Goal: Task Accomplishment & Management: Use online tool/utility

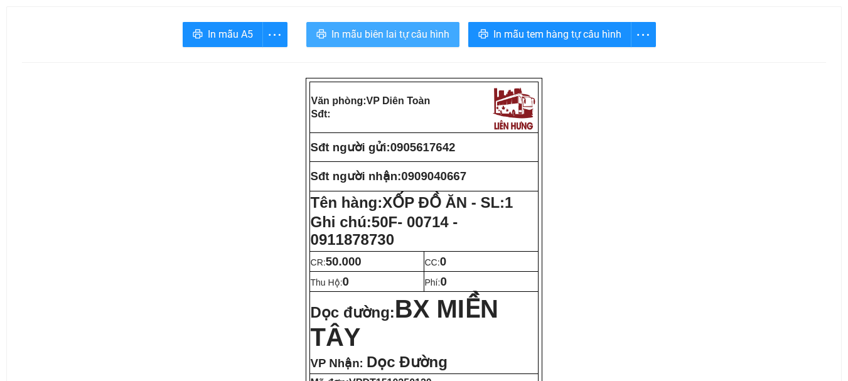
click at [416, 28] on span "In mẫu biên lai tự cấu hình" at bounding box center [390, 34] width 118 height 16
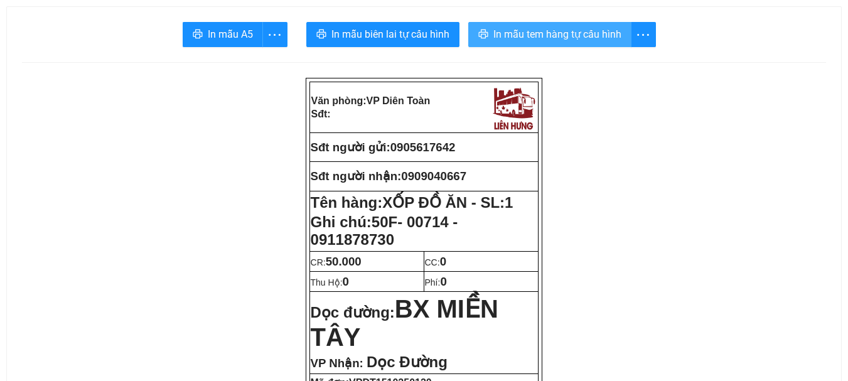
click at [545, 32] on span "In mẫu tem hàng tự cấu hình" at bounding box center [557, 34] width 128 height 16
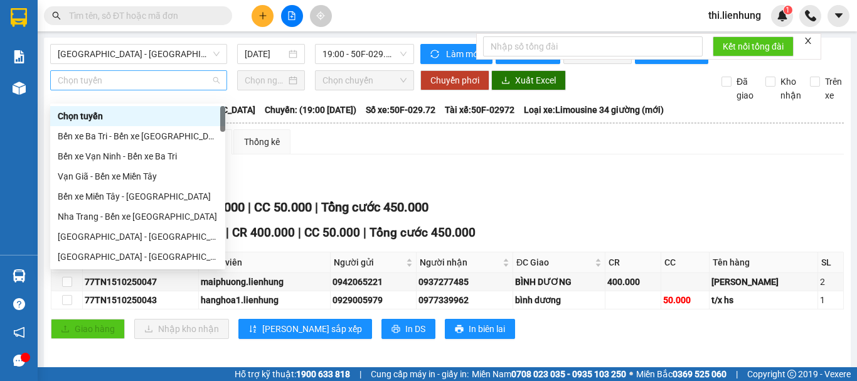
click at [172, 90] on span "Chọn tuyến" at bounding box center [139, 80] width 162 height 19
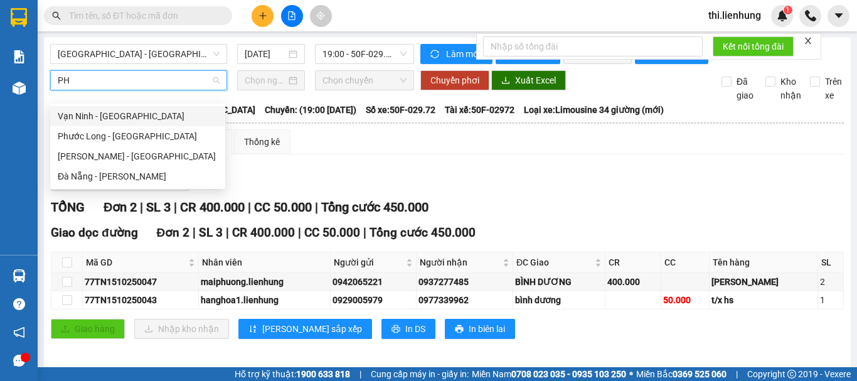
type input "PHU"
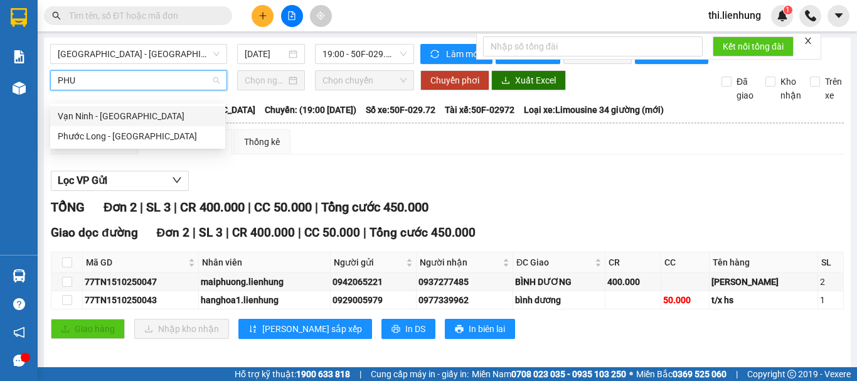
click at [138, 114] on div "Vạn Ninh - [GEOGRAPHIC_DATA]" at bounding box center [138, 116] width 160 height 14
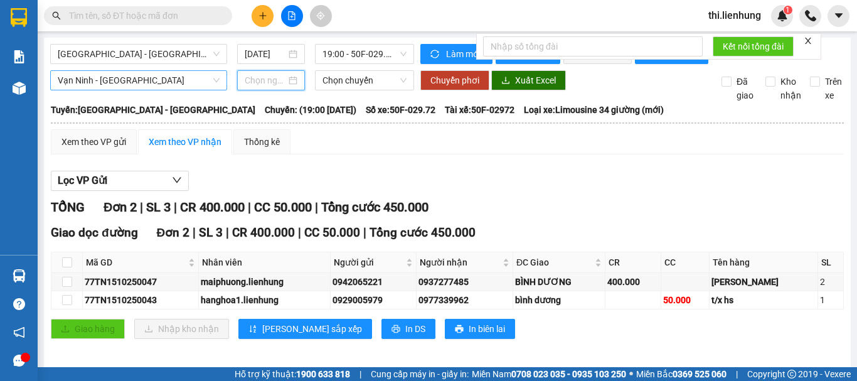
drag, startPoint x: 254, startPoint y: 95, endPoint x: 260, endPoint y: 100, distance: 7.6
click at [254, 87] on input at bounding box center [265, 80] width 41 height 14
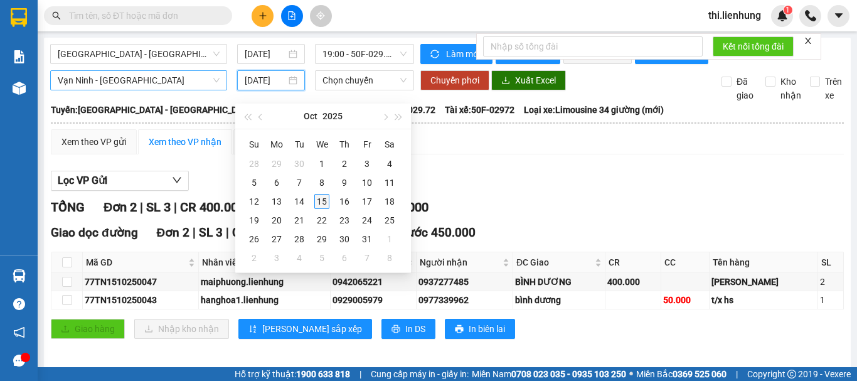
type input "[DATE]"
click at [326, 202] on div "15" at bounding box center [321, 201] width 15 height 15
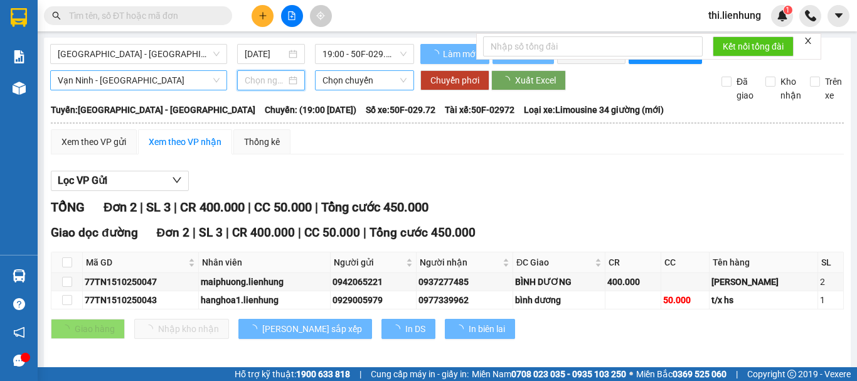
click at [338, 90] on span "Chọn chuyến" at bounding box center [364, 80] width 84 height 19
type input "[DATE]"
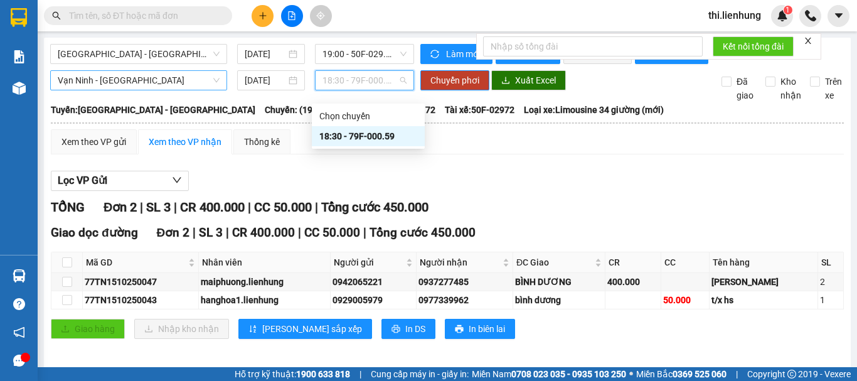
click at [347, 139] on div "18:30 - 79F-000.59" at bounding box center [368, 136] width 98 height 14
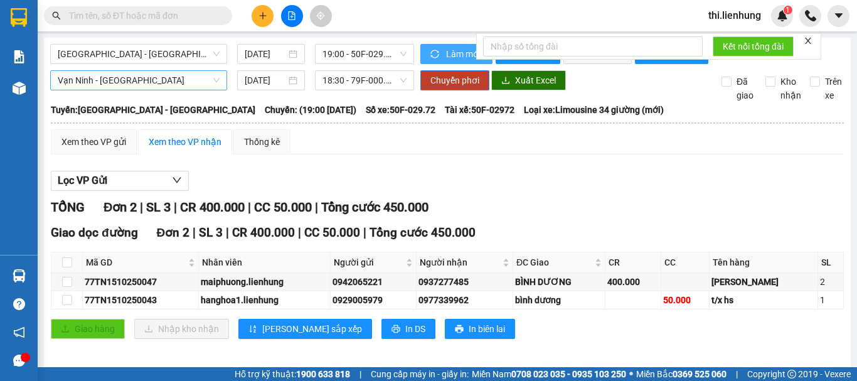
click at [446, 55] on span "Làm mới" at bounding box center [464, 54] width 36 height 14
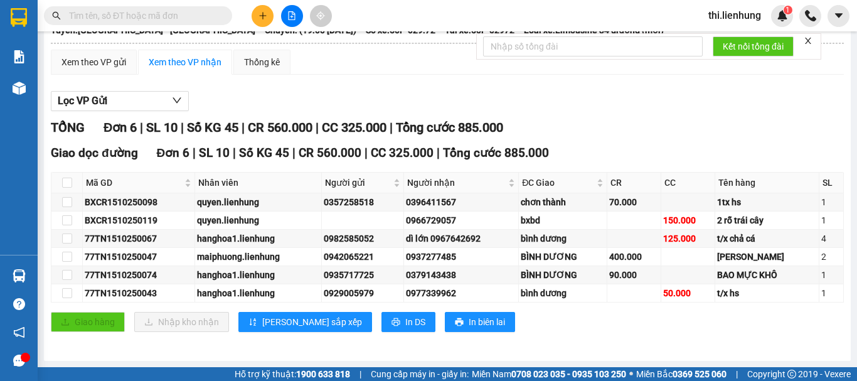
scroll to position [90, 0]
click at [66, 294] on input "checkbox" at bounding box center [67, 293] width 10 height 10
checkbox input "true"
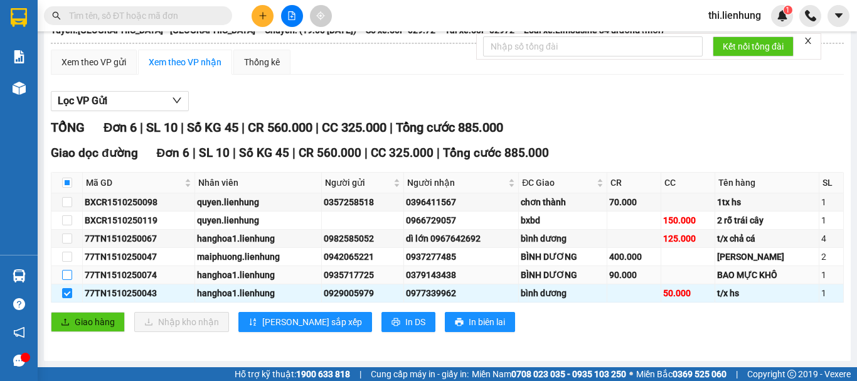
click at [66, 276] on input "checkbox" at bounding box center [67, 275] width 10 height 10
checkbox input "true"
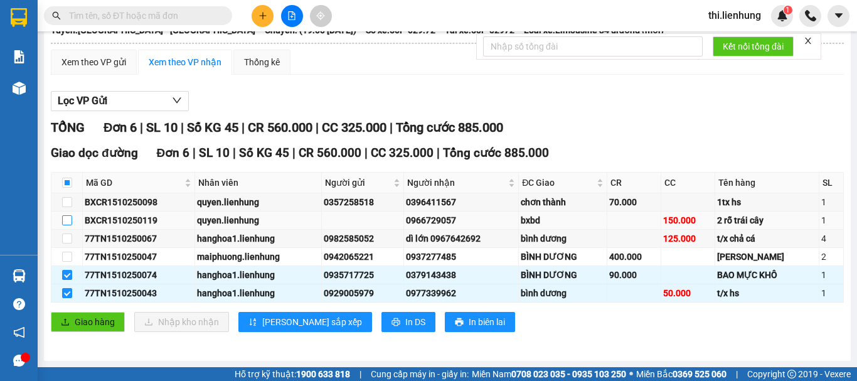
click at [67, 218] on input "checkbox" at bounding box center [67, 220] width 10 height 10
checkbox input "true"
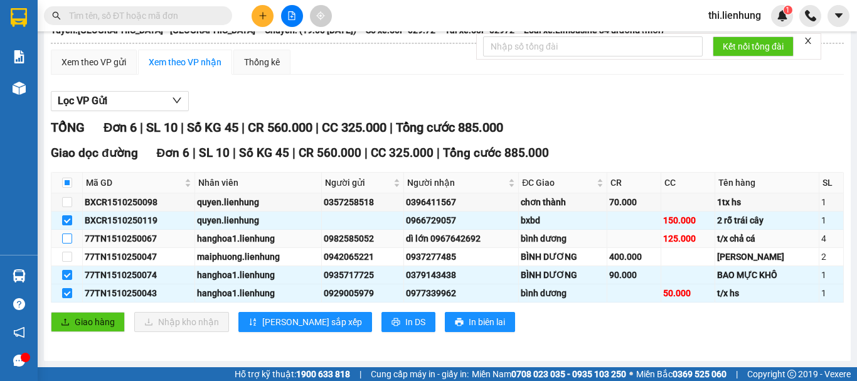
click at [68, 237] on input "checkbox" at bounding box center [67, 238] width 10 height 10
checkbox input "true"
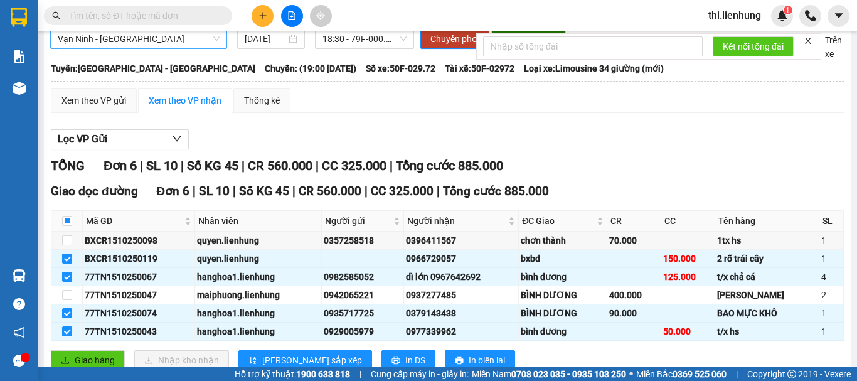
scroll to position [63, 0]
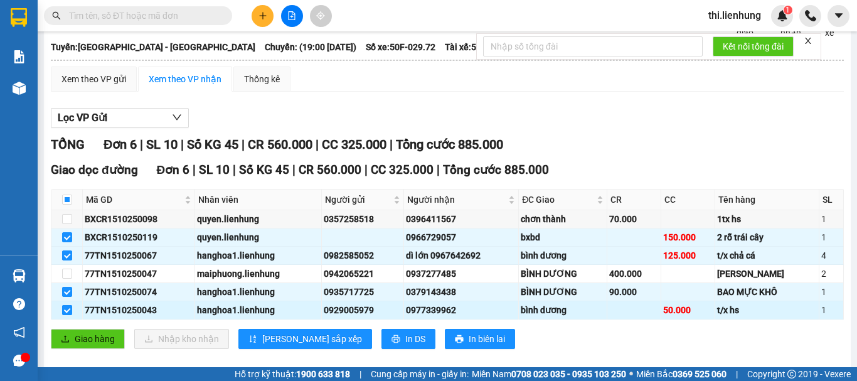
click at [68, 315] on label at bounding box center [67, 310] width 10 height 14
click at [68, 315] on input "checkbox" at bounding box center [67, 310] width 10 height 10
checkbox input "false"
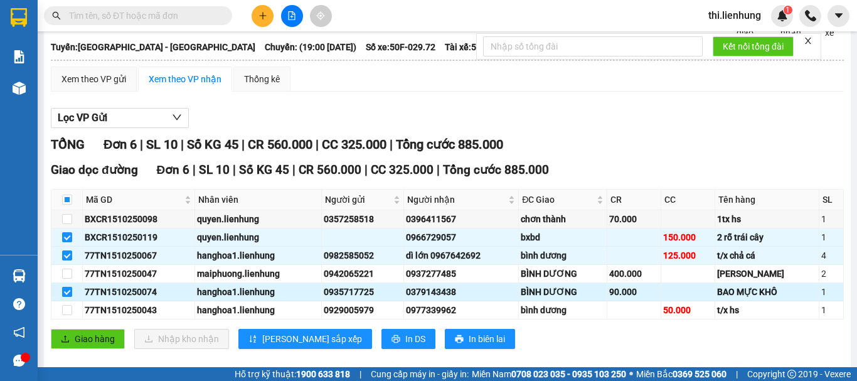
click at [68, 297] on input "checkbox" at bounding box center [67, 292] width 10 height 10
checkbox input "false"
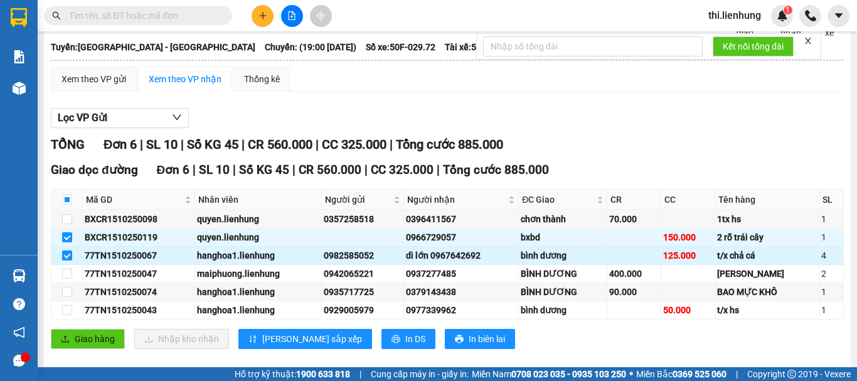
click at [66, 260] on input "checkbox" at bounding box center [67, 255] width 10 height 10
checkbox input "false"
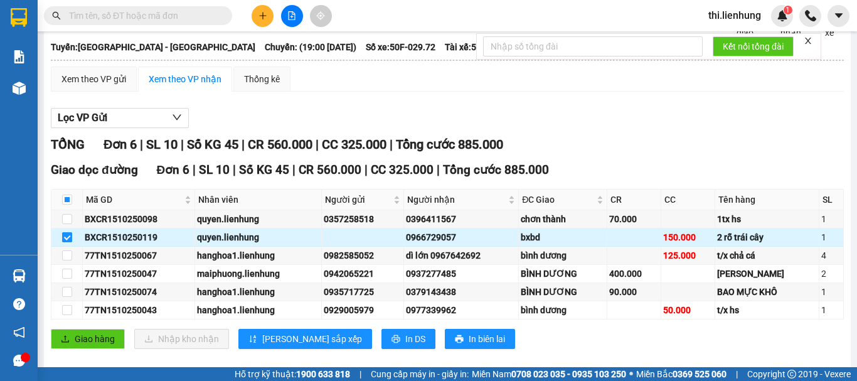
click at [69, 242] on input "checkbox" at bounding box center [67, 237] width 10 height 10
checkbox input "false"
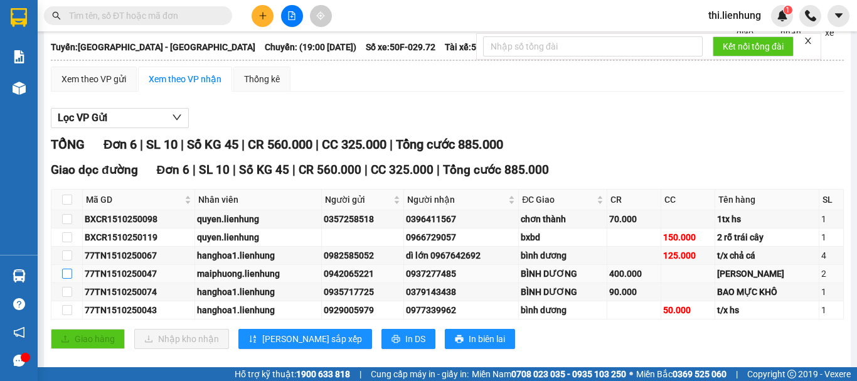
click at [67, 279] on input "checkbox" at bounding box center [67, 273] width 10 height 10
checkbox input "true"
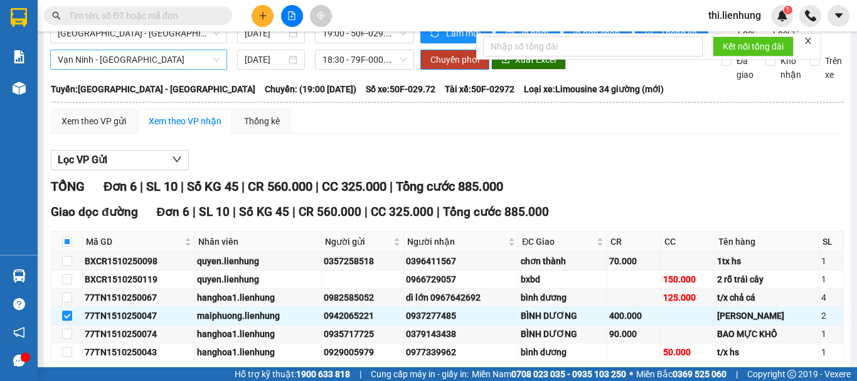
scroll to position [0, 0]
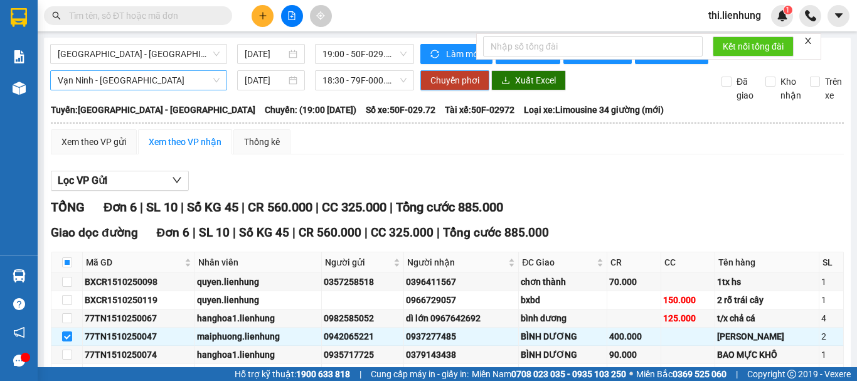
click at [466, 87] on span "Chuyển phơi" at bounding box center [454, 80] width 49 height 14
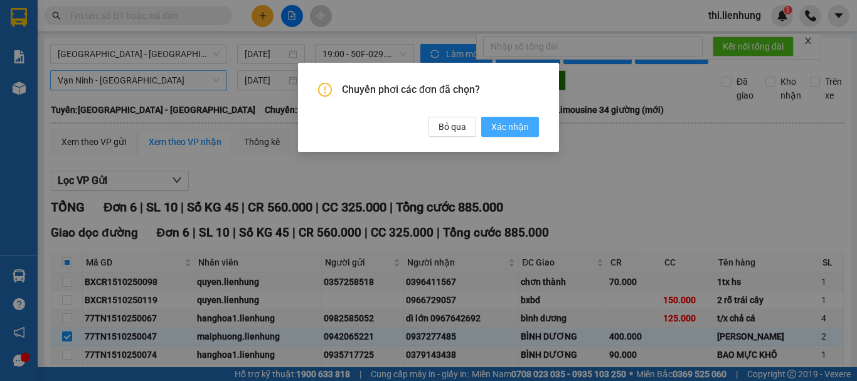
click at [499, 125] on span "Xác nhận" at bounding box center [510, 127] width 38 height 14
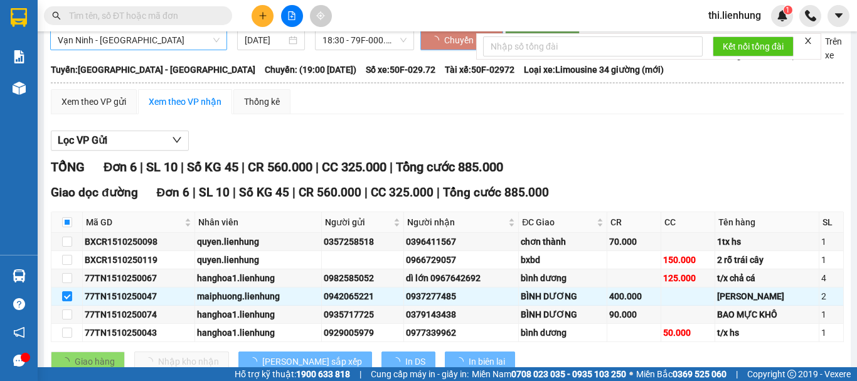
scroll to position [63, 0]
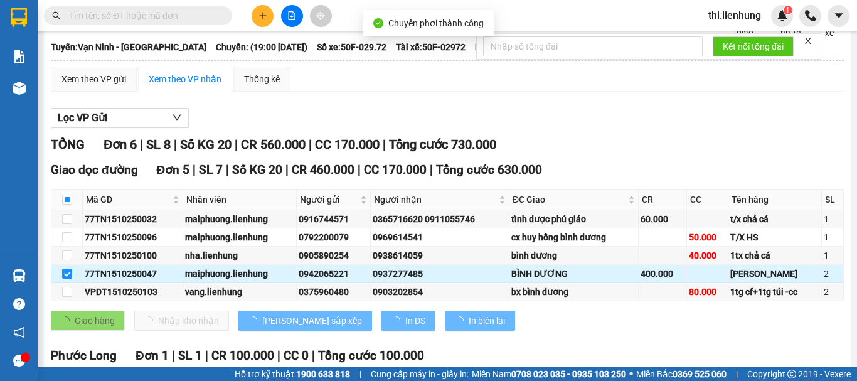
checkbox input "false"
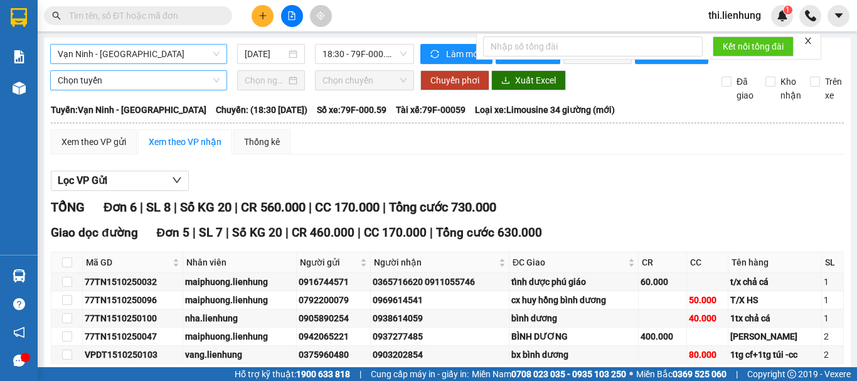
scroll to position [401, 0]
click at [142, 57] on span "Vạn Ninh - [GEOGRAPHIC_DATA]" at bounding box center [139, 54] width 162 height 19
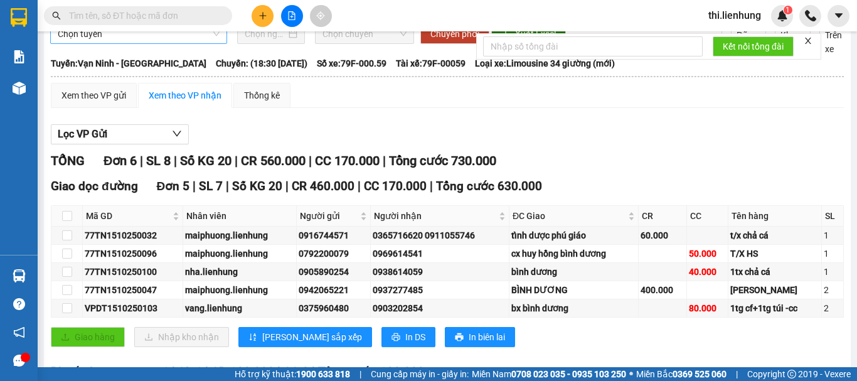
scroll to position [0, 0]
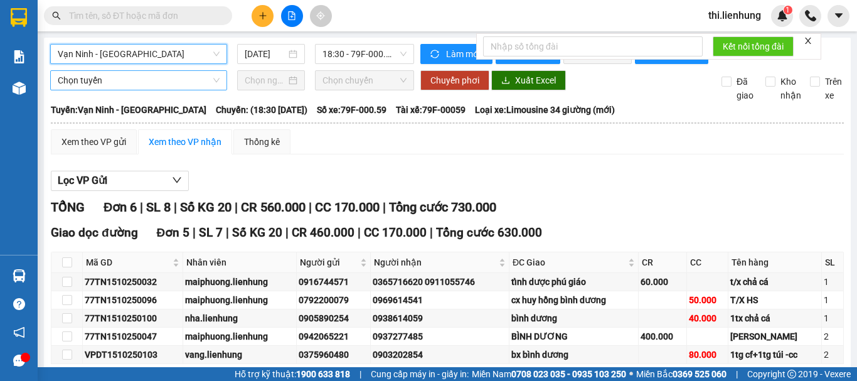
click at [184, 51] on span "Vạn Ninh - [GEOGRAPHIC_DATA]" at bounding box center [139, 54] width 162 height 19
click at [147, 51] on span "Vạn Ninh - [GEOGRAPHIC_DATA]" at bounding box center [139, 54] width 162 height 19
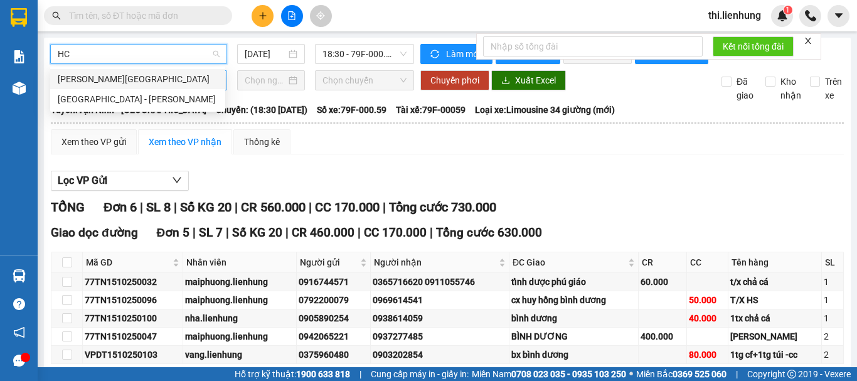
type input "HCM"
click at [127, 93] on div "[GEOGRAPHIC_DATA] - [PERSON_NAME]" at bounding box center [138, 99] width 160 height 14
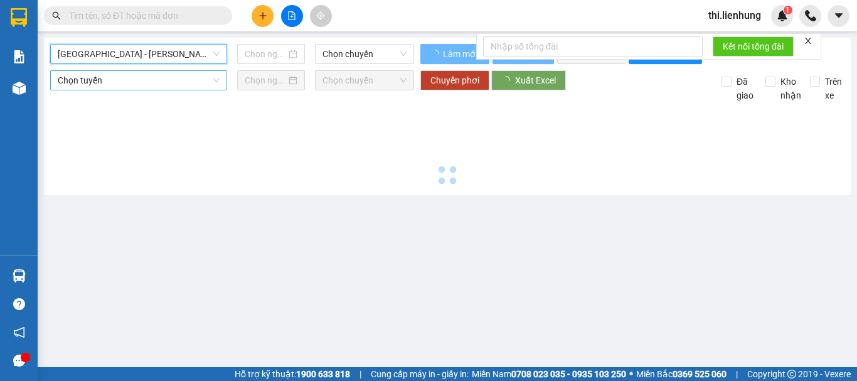
click at [125, 90] on span "Chọn tuyến" at bounding box center [139, 80] width 162 height 19
type input "[DATE]"
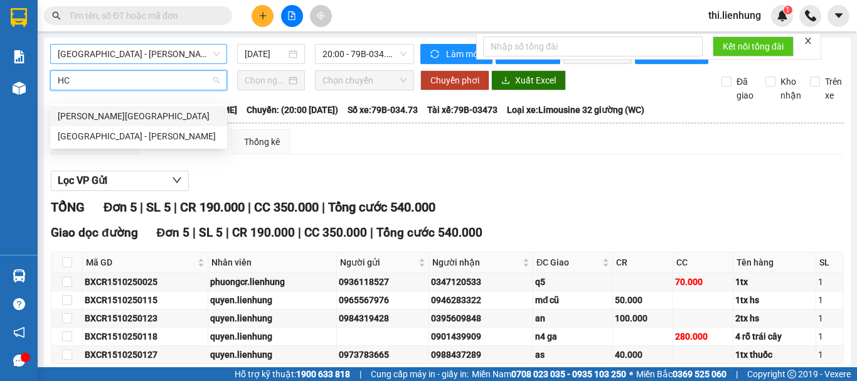
type input "HCM"
click at [142, 132] on div "[GEOGRAPHIC_DATA] - [PERSON_NAME]" at bounding box center [139, 136] width 162 height 14
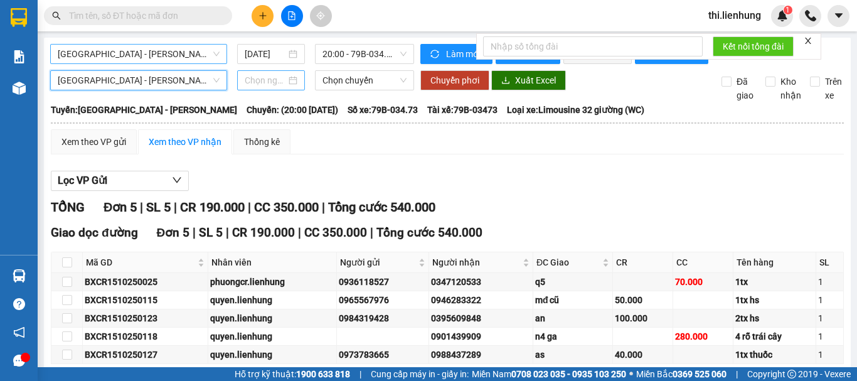
click at [248, 87] on input at bounding box center [265, 80] width 41 height 14
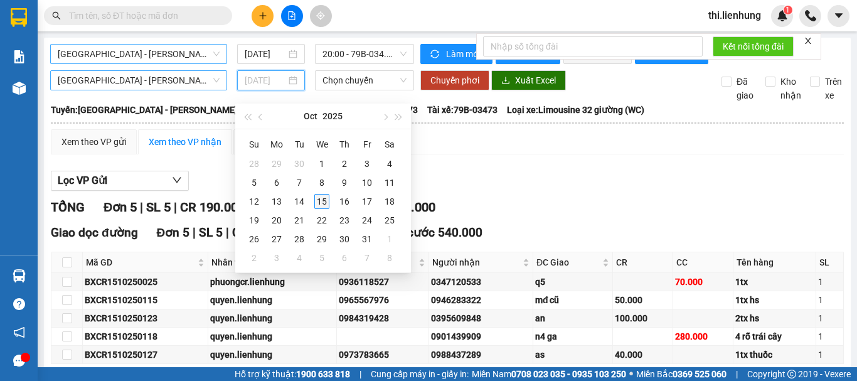
type input "[DATE]"
click at [325, 199] on div "15" at bounding box center [321, 201] width 15 height 15
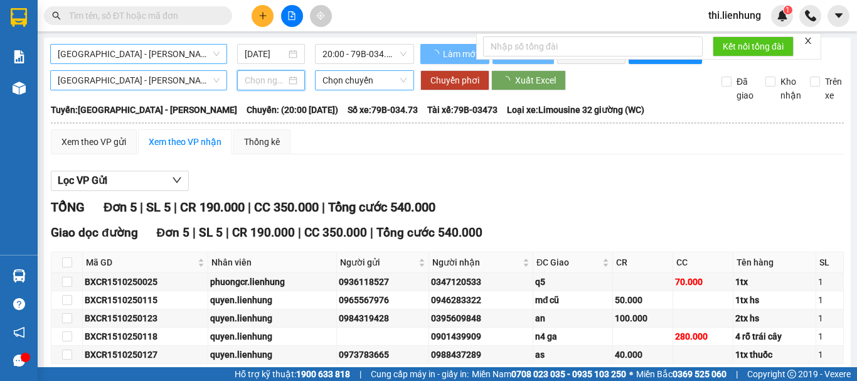
type input "[DATE]"
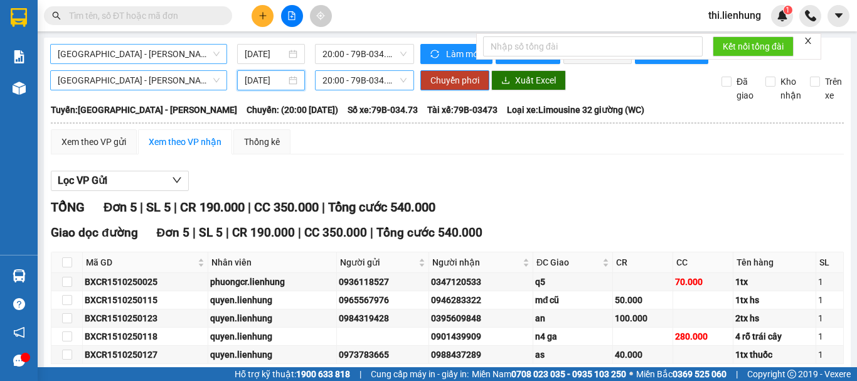
click at [342, 85] on span "20:00 - 79B-034.73" at bounding box center [364, 80] width 84 height 19
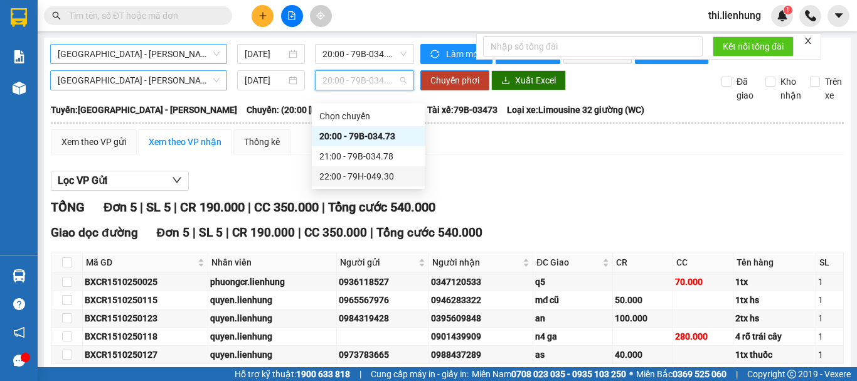
click at [375, 173] on div "22:00 - 79H-049.30" at bounding box center [368, 176] width 98 height 14
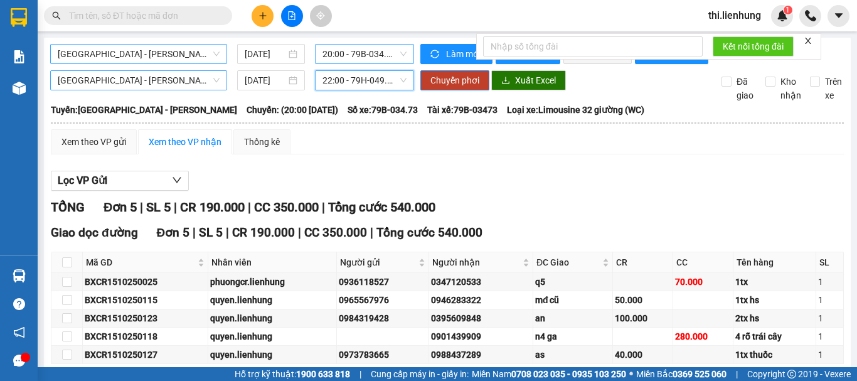
click at [358, 49] on span "20:00 - 79B-034.73" at bounding box center [364, 54] width 84 height 19
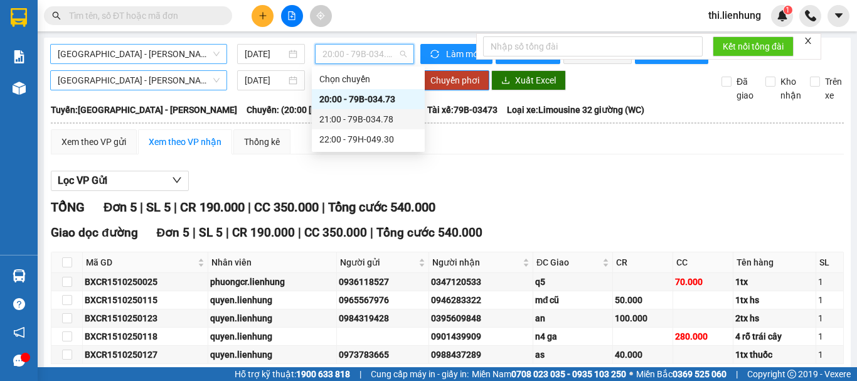
click at [360, 113] on div "21:00 - 79B-034.78" at bounding box center [368, 119] width 98 height 14
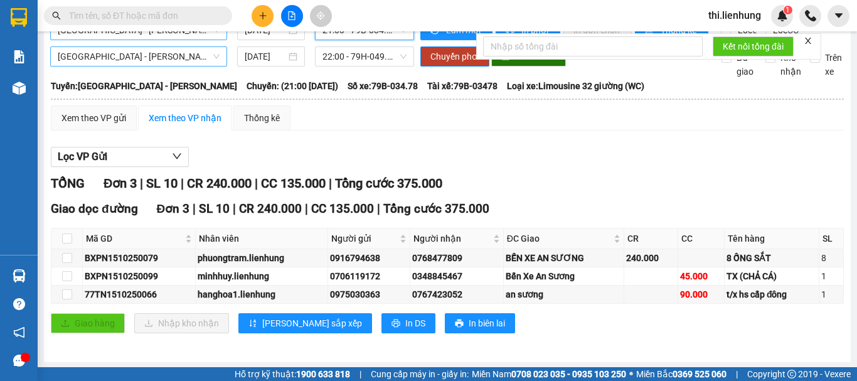
scroll to position [36, 0]
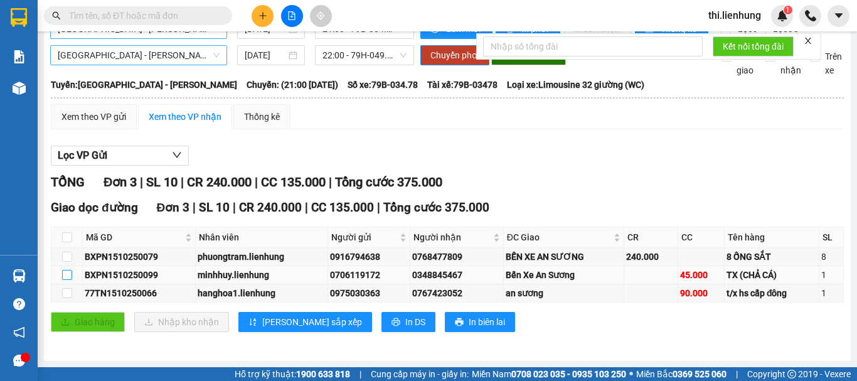
click at [71, 275] on input "checkbox" at bounding box center [67, 275] width 10 height 10
checkbox input "true"
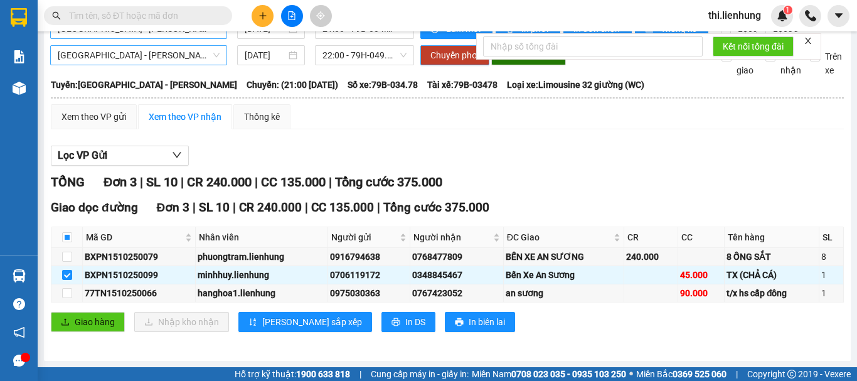
click at [442, 54] on span "Chuyển phơi" at bounding box center [454, 55] width 49 height 14
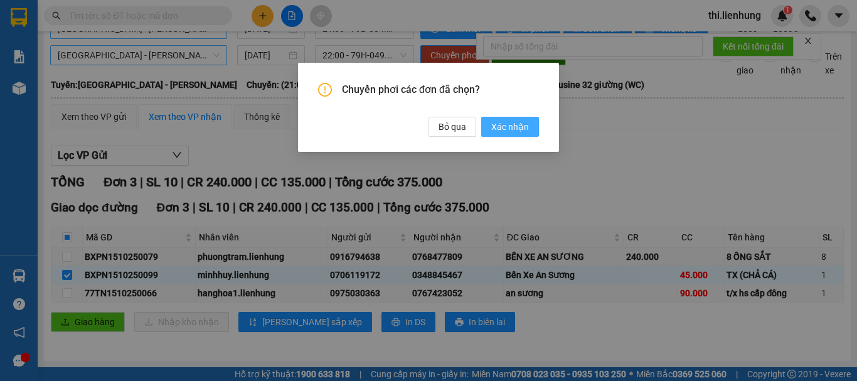
click at [528, 131] on span "Xác nhận" at bounding box center [510, 127] width 38 height 14
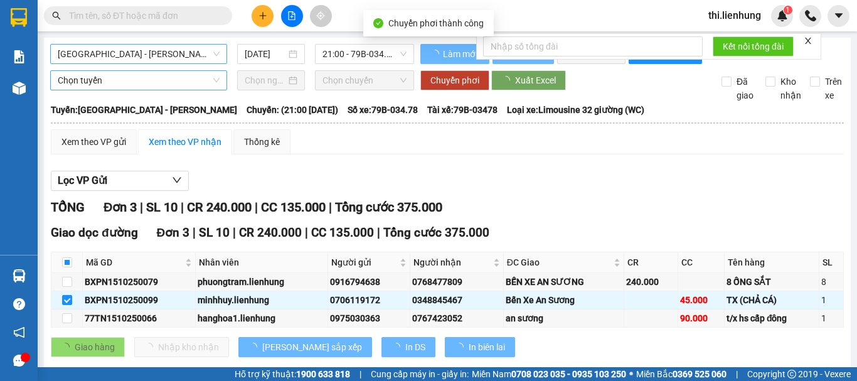
checkbox input "false"
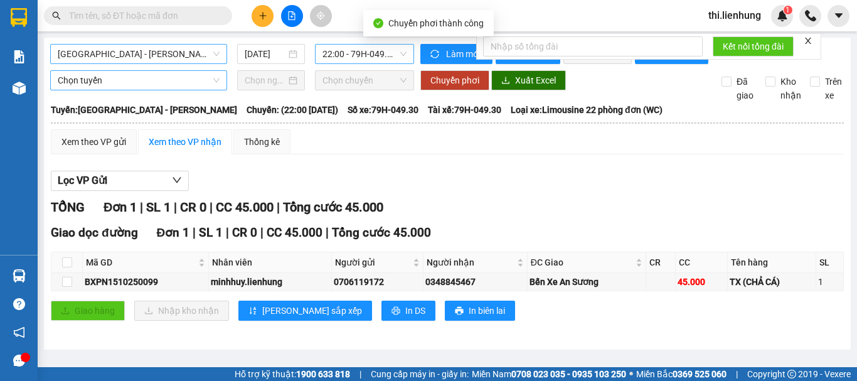
click at [339, 51] on span "22:00 - 79H-049.30" at bounding box center [364, 54] width 84 height 19
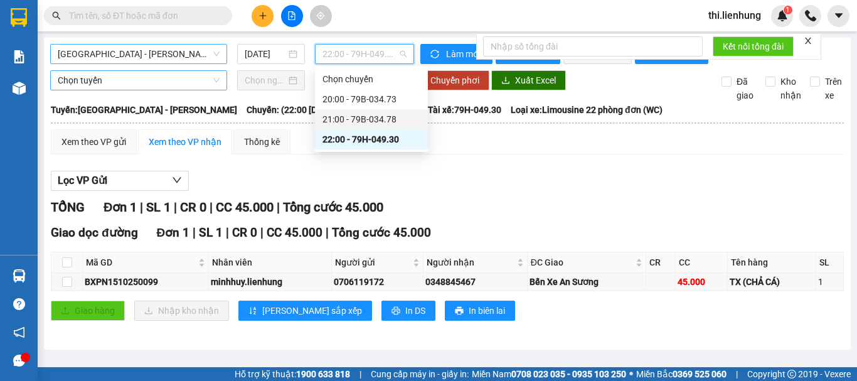
click at [344, 115] on div "21:00 - 79B-034.78" at bounding box center [371, 119] width 98 height 14
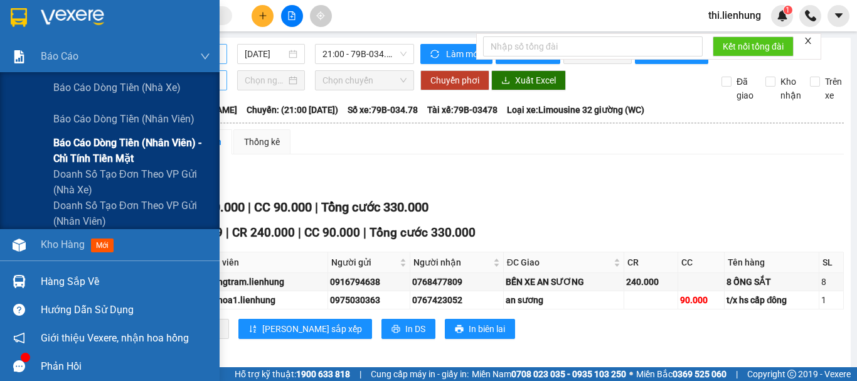
click at [90, 151] on span "Báo cáo dòng tiền (nhân viên) - chỉ tính tiền mặt" at bounding box center [131, 150] width 157 height 31
